Goal: Communication & Community: Answer question/provide support

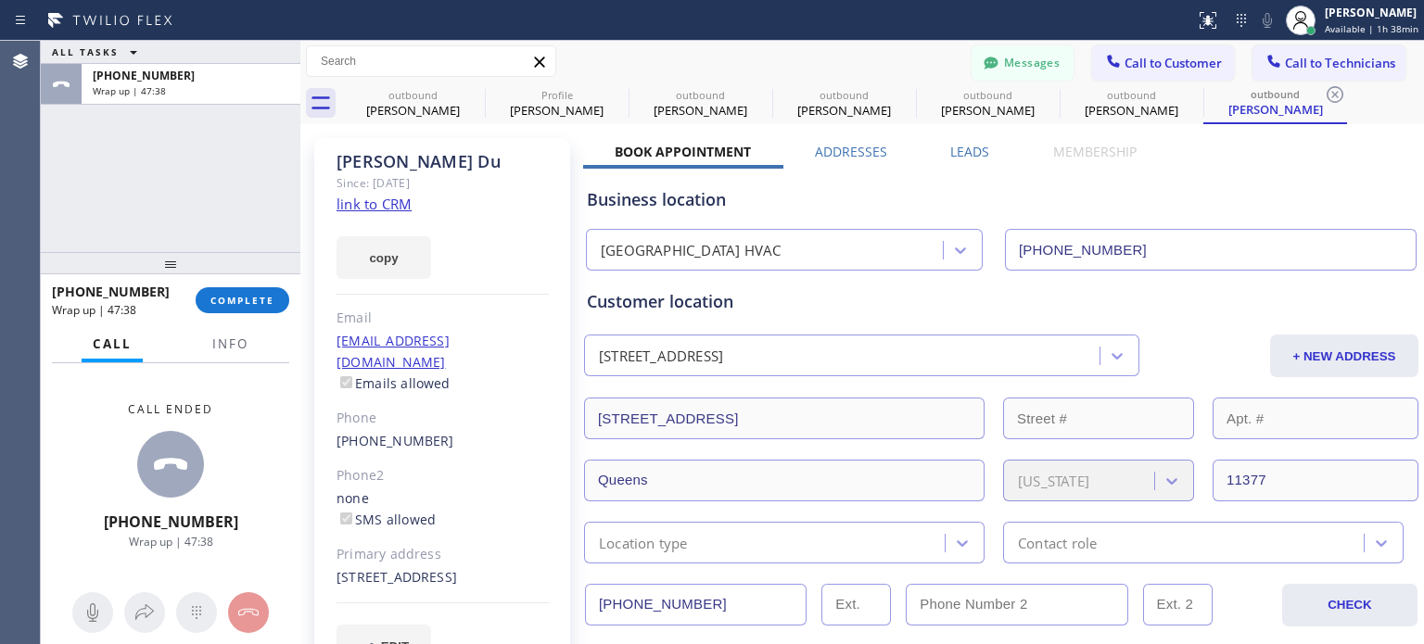
click at [242, 296] on span "COMPLETE" at bounding box center [242, 300] width 64 height 13
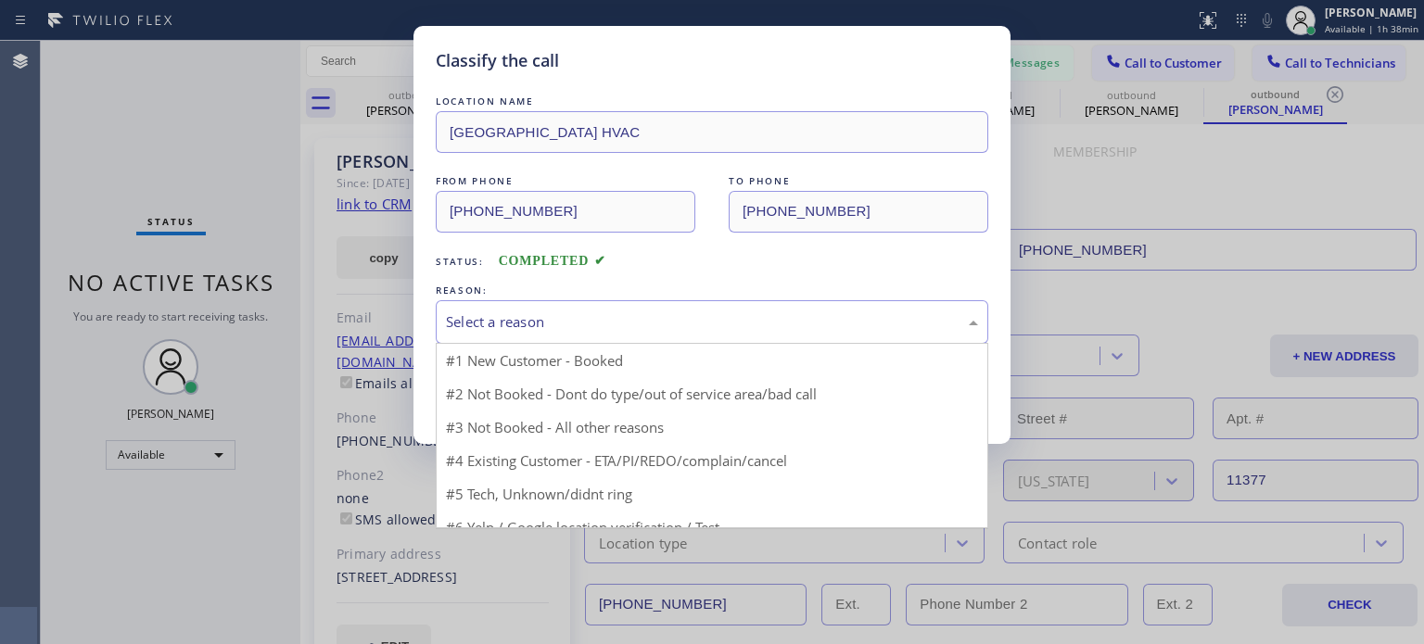
click at [510, 310] on div "Select a reason" at bounding box center [712, 322] width 552 height 44
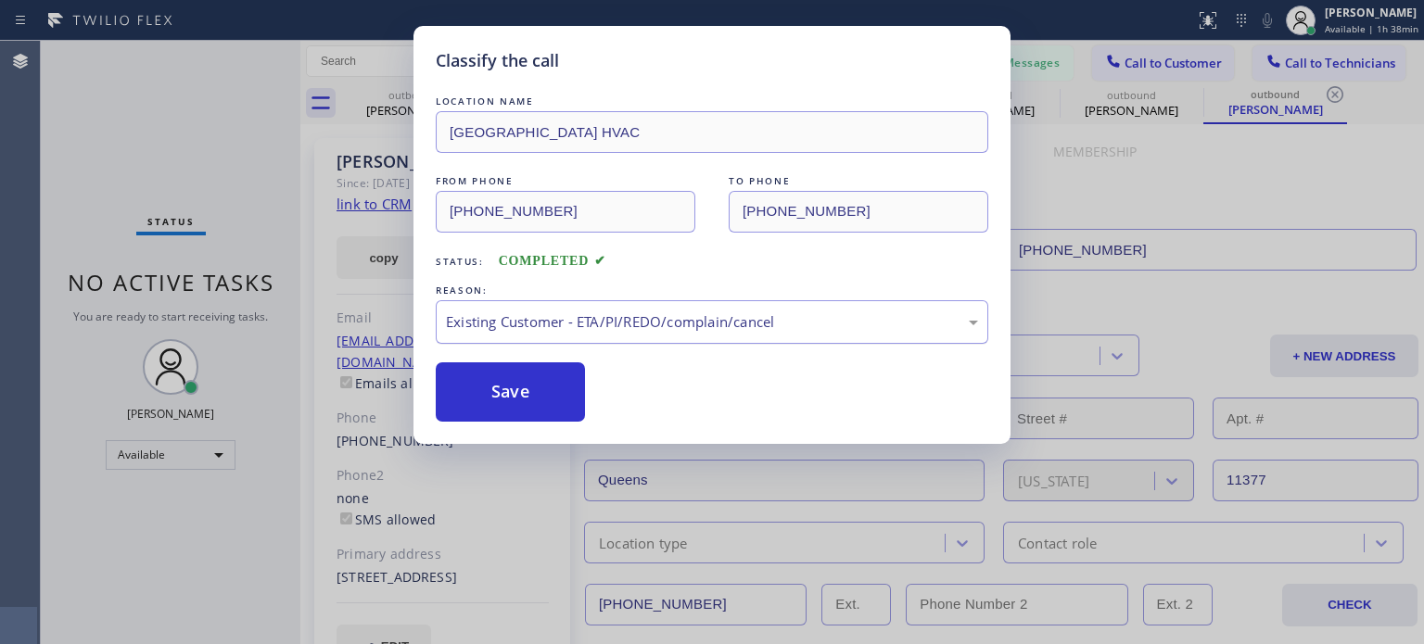
drag, startPoint x: 493, startPoint y: 378, endPoint x: 549, endPoint y: 319, distance: 81.3
click at [496, 372] on button "Save" at bounding box center [510, 391] width 149 height 59
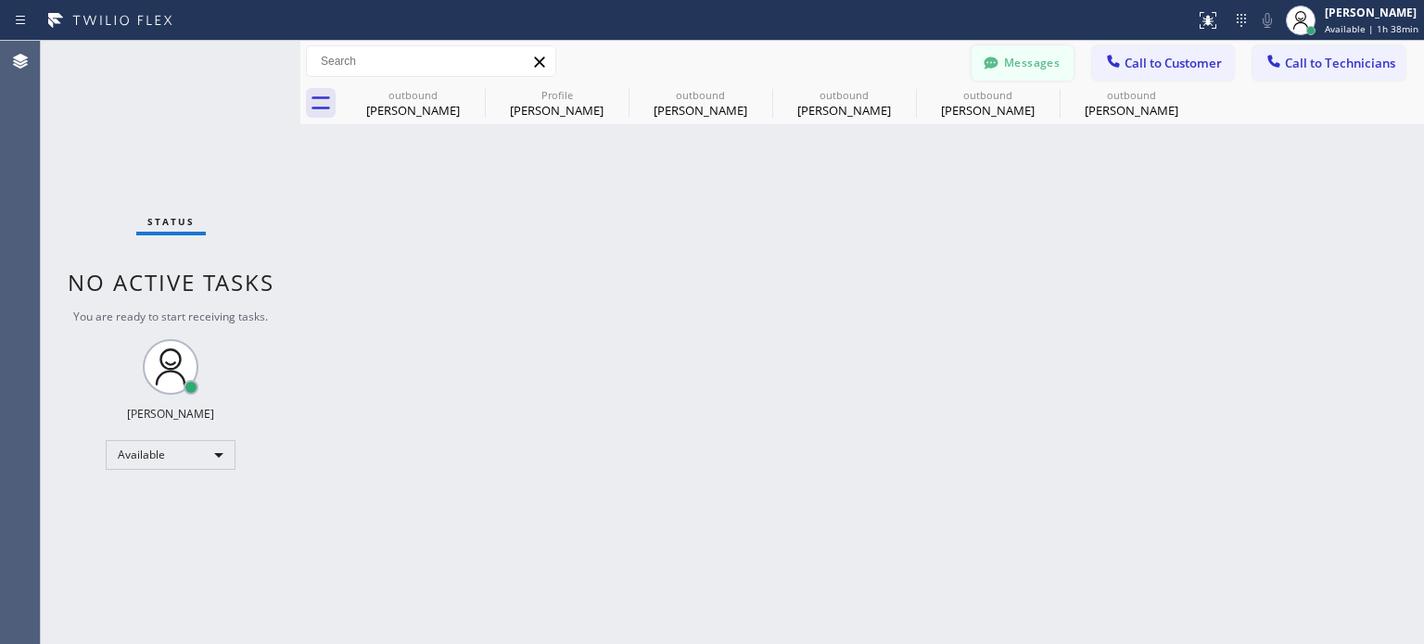
click at [1032, 69] on button "Messages" at bounding box center [1022, 62] width 102 height 35
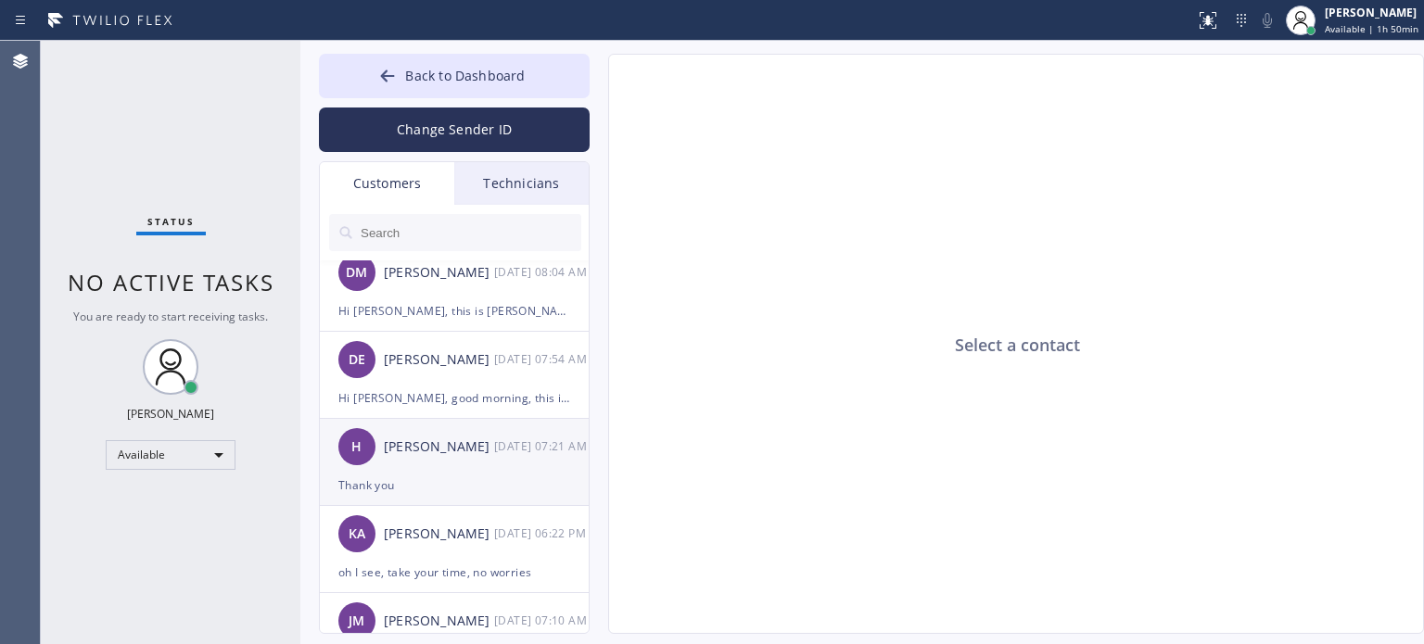
scroll to position [278, 0]
click at [408, 480] on div "Thank you" at bounding box center [454, 484] width 232 height 21
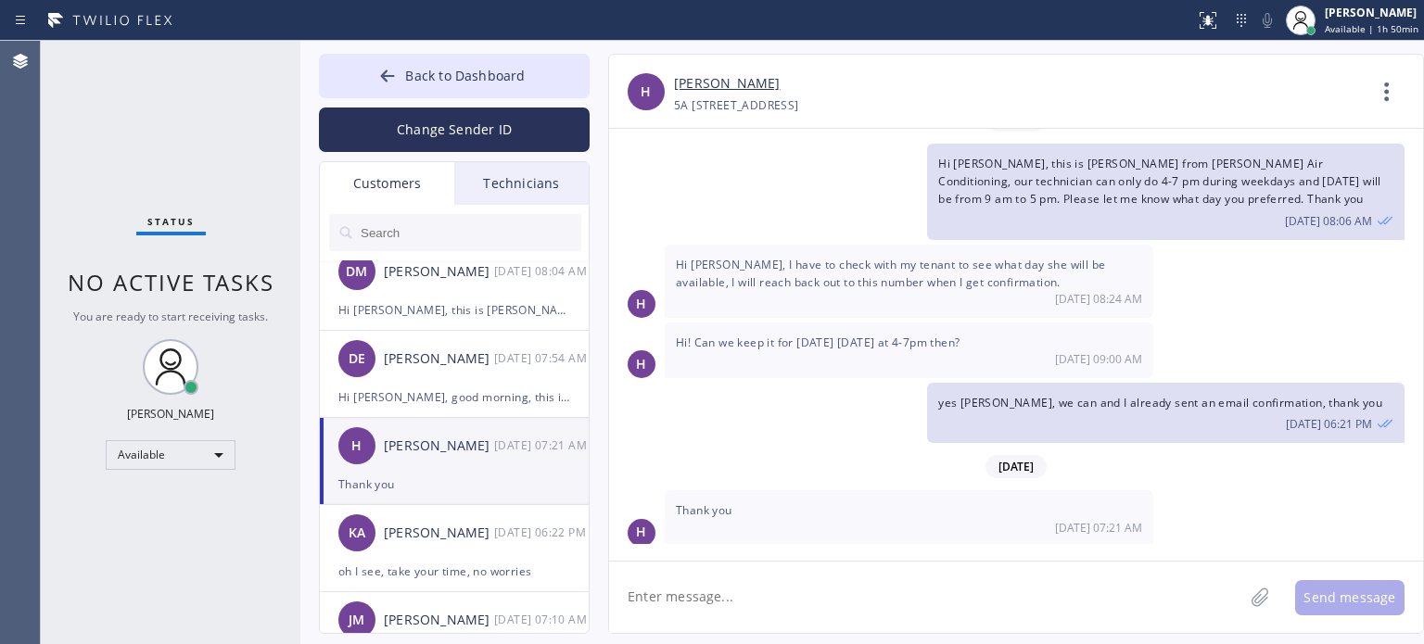
scroll to position [641, 0]
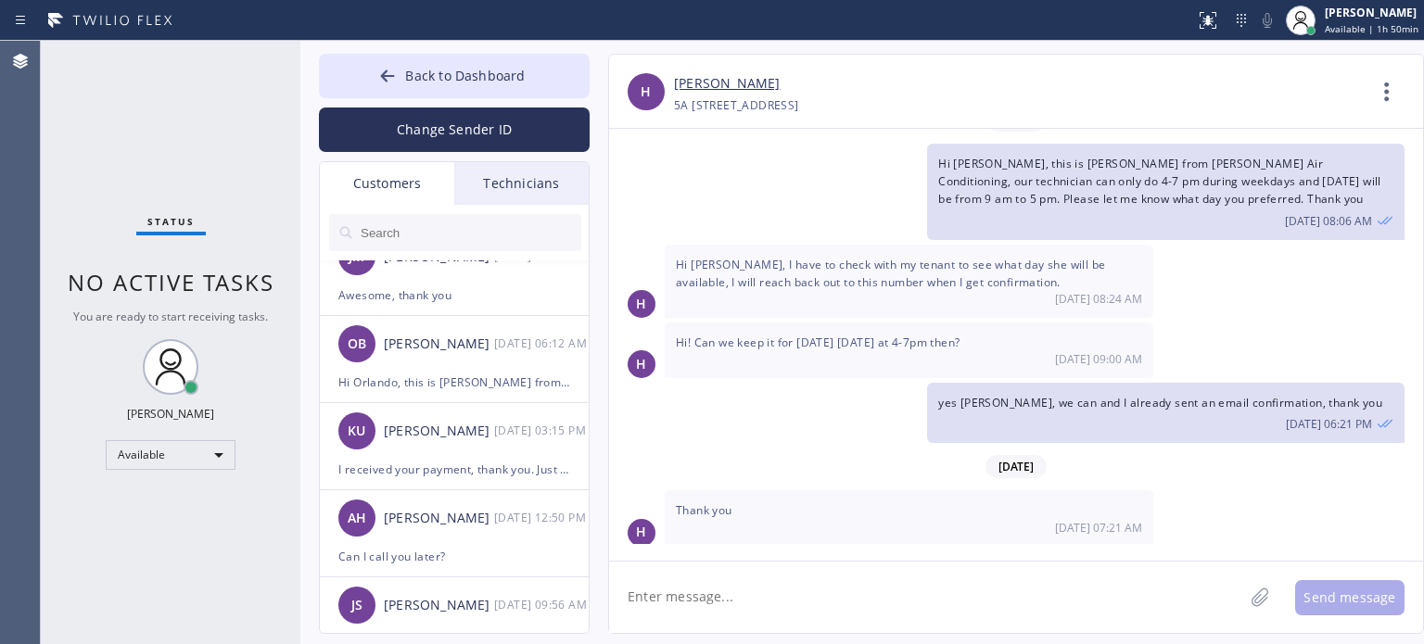
click at [693, 609] on textarea at bounding box center [926, 597] width 634 height 71
type textarea "h"
click at [1116, 601] on textarea "Hi [PERSON_NAME]." at bounding box center [942, 597] width 667 height 71
paste textarea "I already sent the paid invoice to your email. Please check your inbox or spam …"
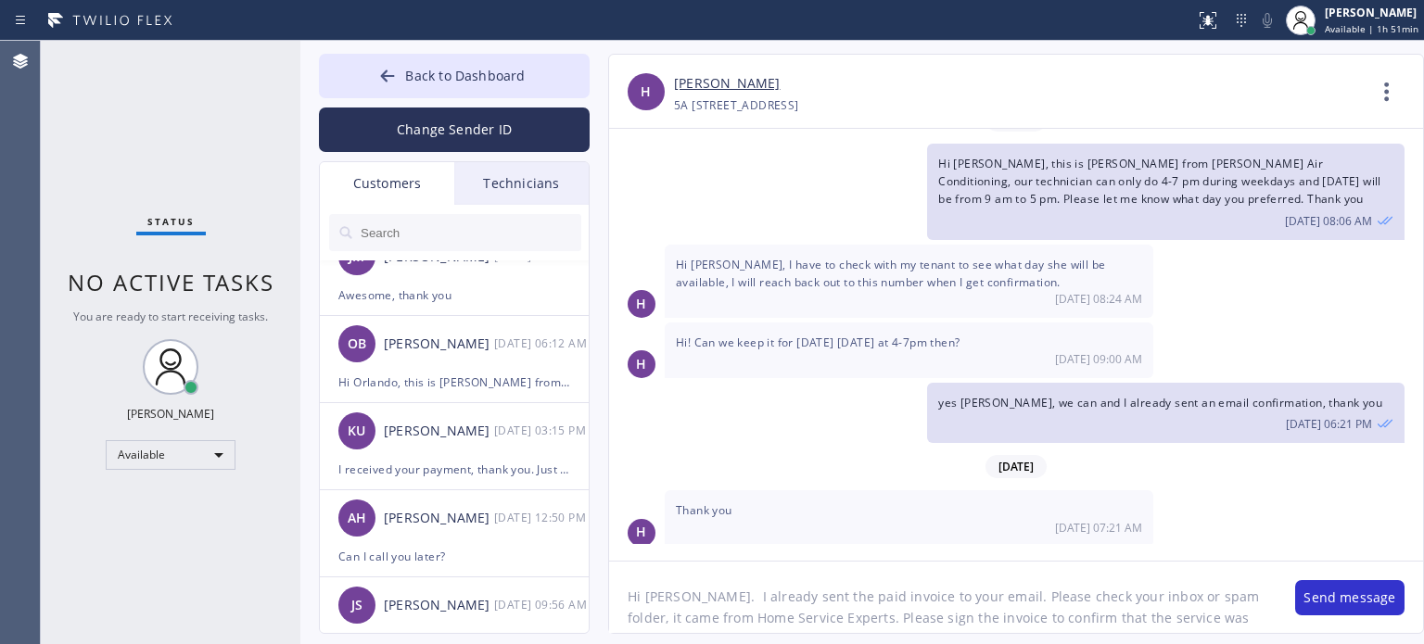
scroll to position [37, 0]
drag, startPoint x: 711, startPoint y: 603, endPoint x: 674, endPoint y: 607, distance: 37.3
click at [674, 607] on textarea "Hi [PERSON_NAME]. I already sent the paid invoice to your email. Please check y…" at bounding box center [942, 597] width 667 height 71
type textarea "Hi [PERSON_NAME]. I already sent the paid invoice to your email. Please check y…"
click at [887, 601] on textarea "Hi [PERSON_NAME]. I already sent the paid invoice to your email. Please check y…" at bounding box center [942, 597] width 667 height 71
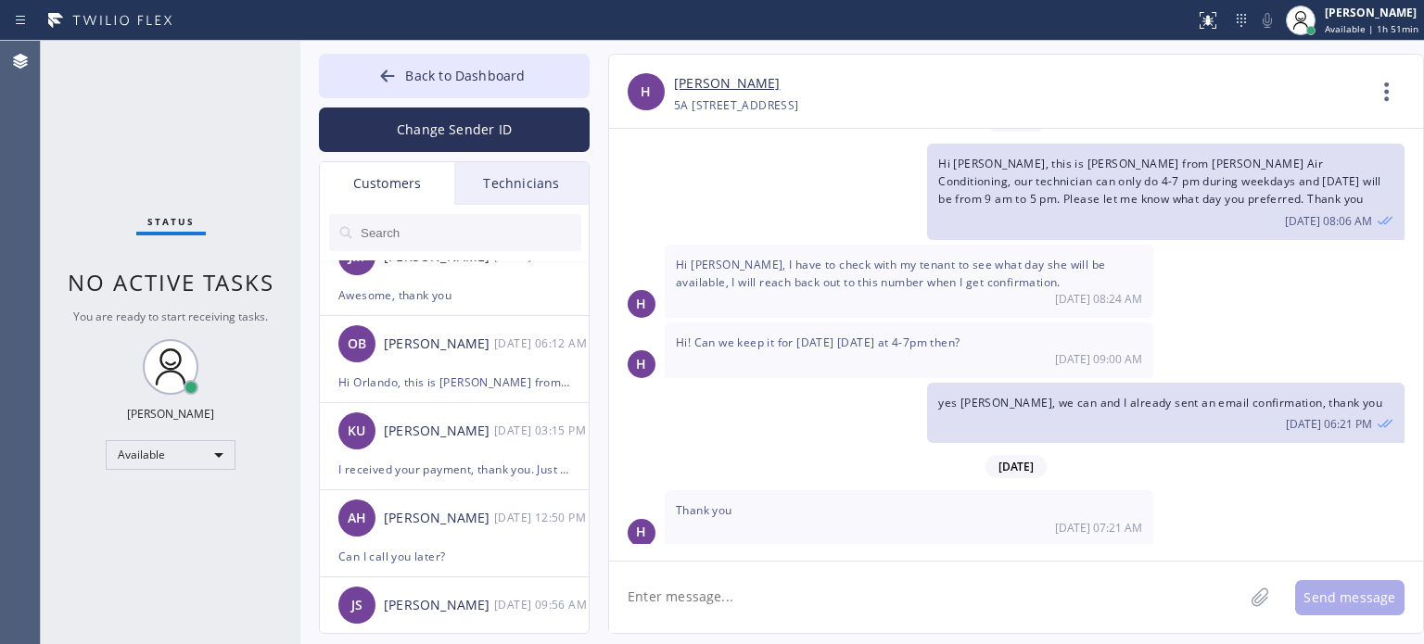
scroll to position [170, 0]
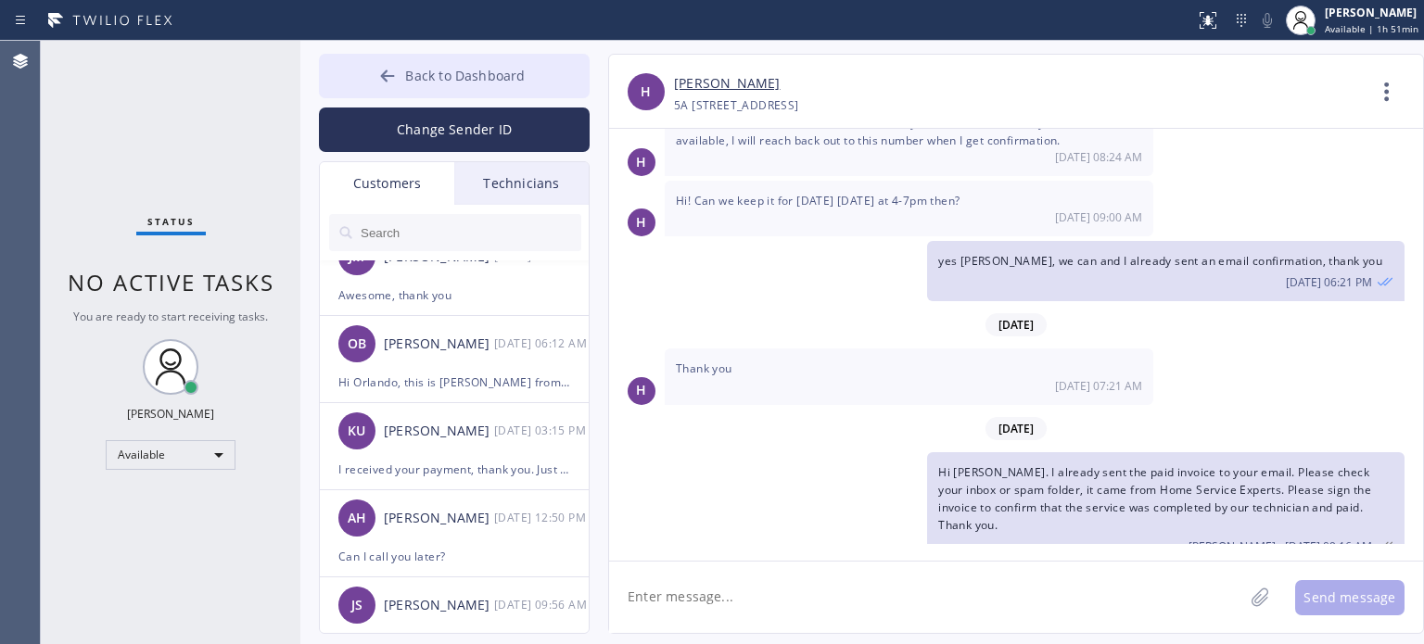
click at [397, 80] on icon at bounding box center [387, 76] width 19 height 19
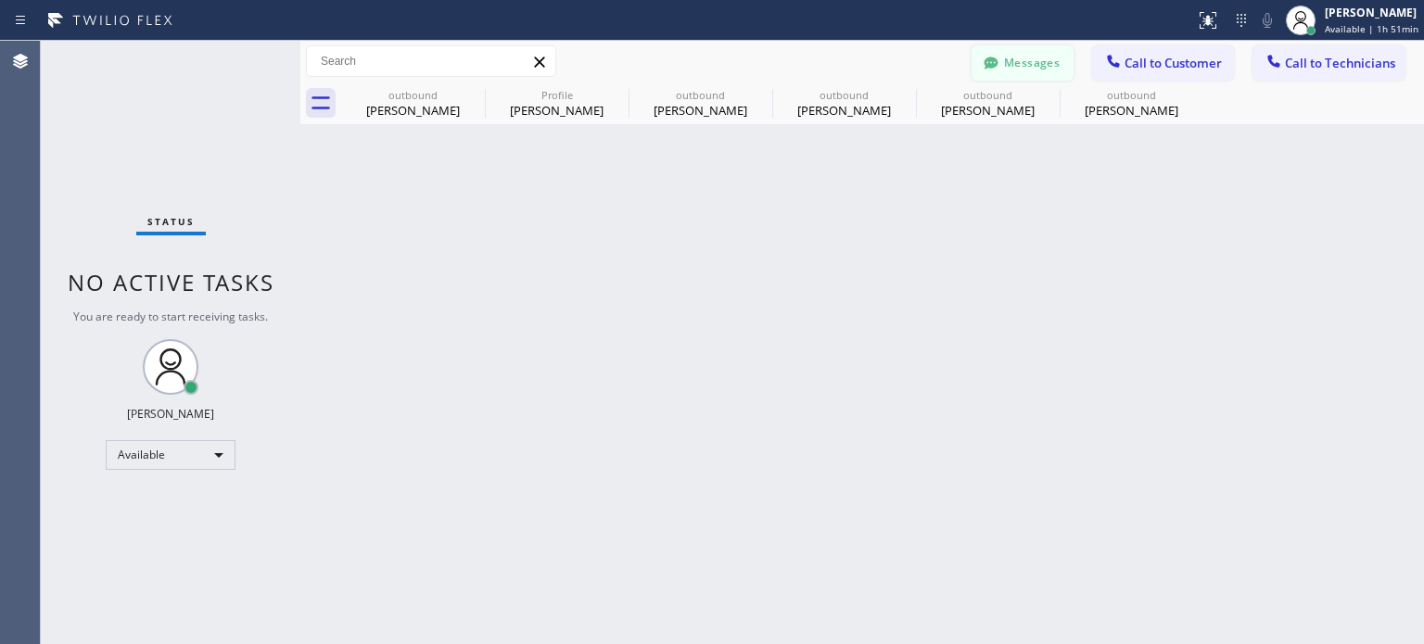
click at [992, 62] on icon at bounding box center [991, 63] width 19 height 19
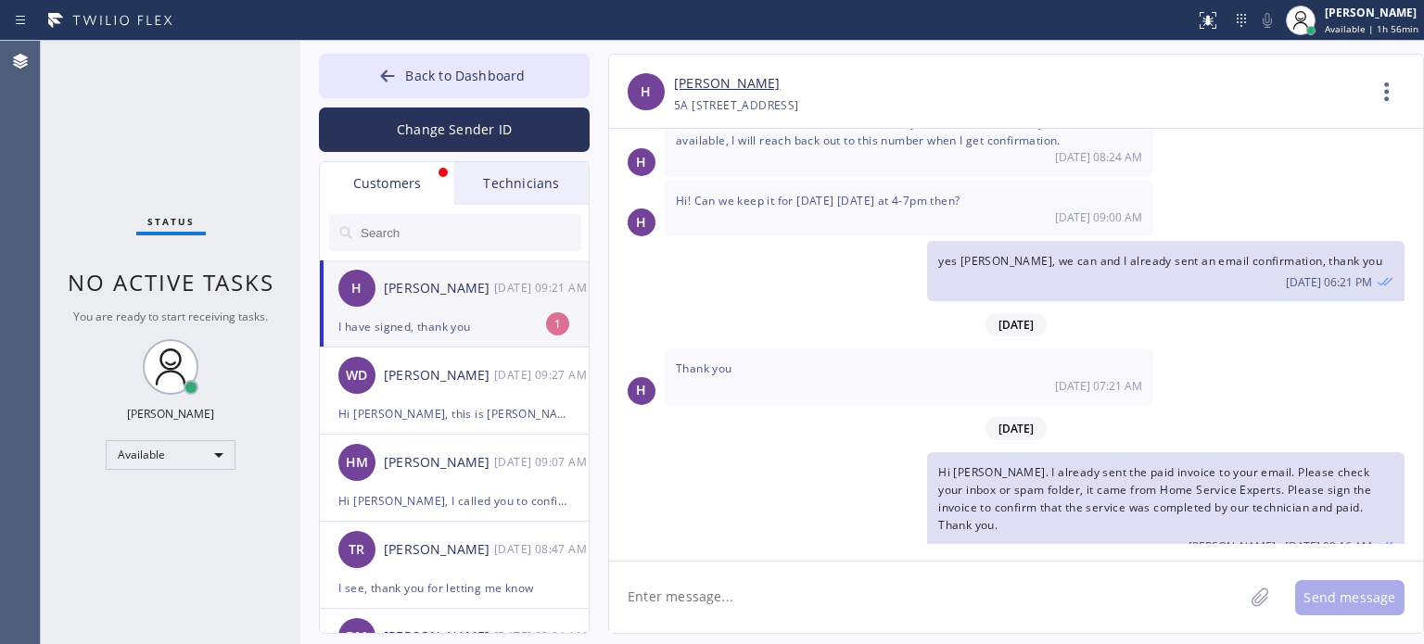
scroll to position [229, 0]
